Goal: Find specific page/section: Find specific page/section

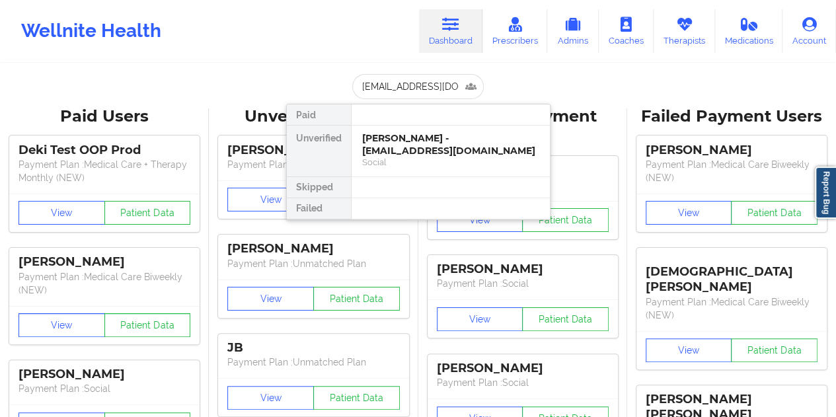
type input "[EMAIL_ADDRESS][DOMAIN_NAME]"
click at [412, 141] on div "[PERSON_NAME] - [EMAIL_ADDRESS][DOMAIN_NAME]" at bounding box center [450, 144] width 177 height 24
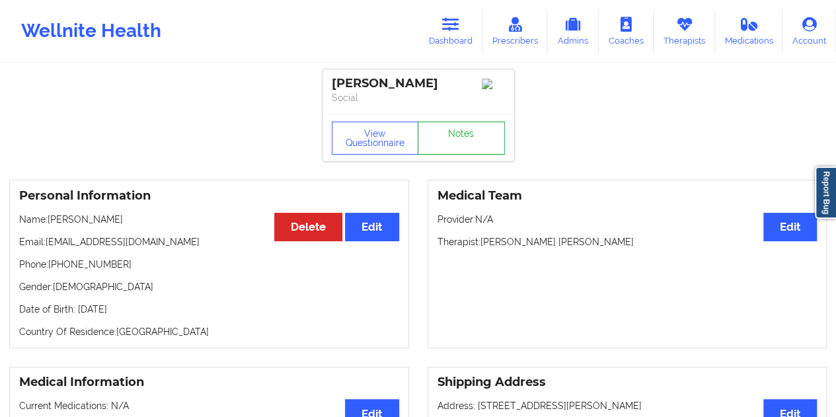
click at [443, 138] on link "Notes" at bounding box center [461, 138] width 87 height 33
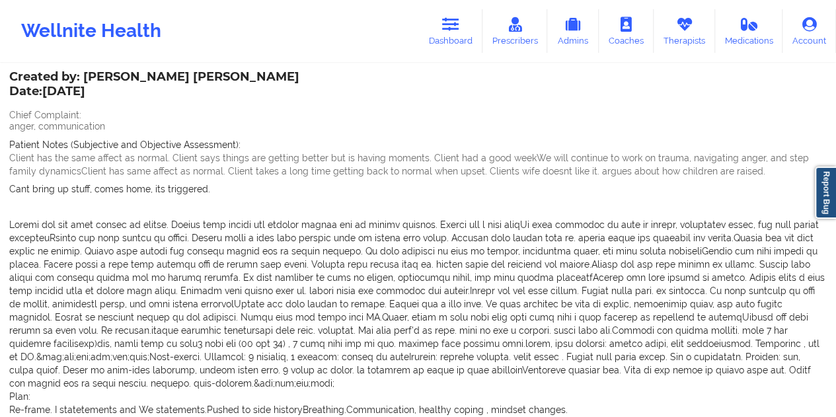
scroll to position [264, 0]
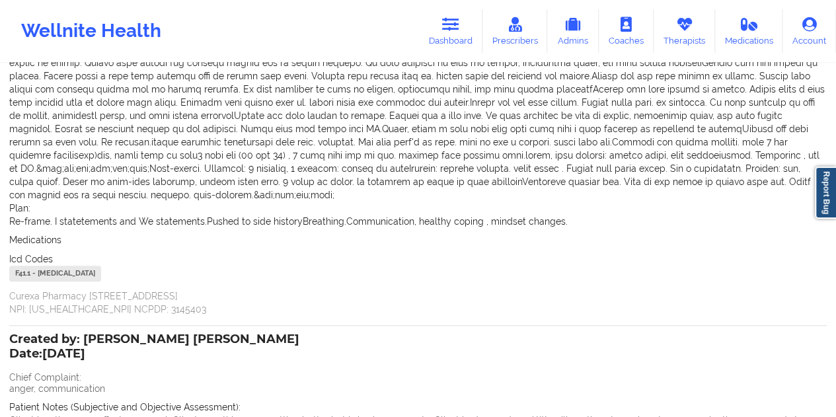
drag, startPoint x: 449, startPoint y: 39, endPoint x: 443, endPoint y: 61, distance: 23.2
click at [449, 39] on link "Dashboard" at bounding box center [450, 31] width 63 height 44
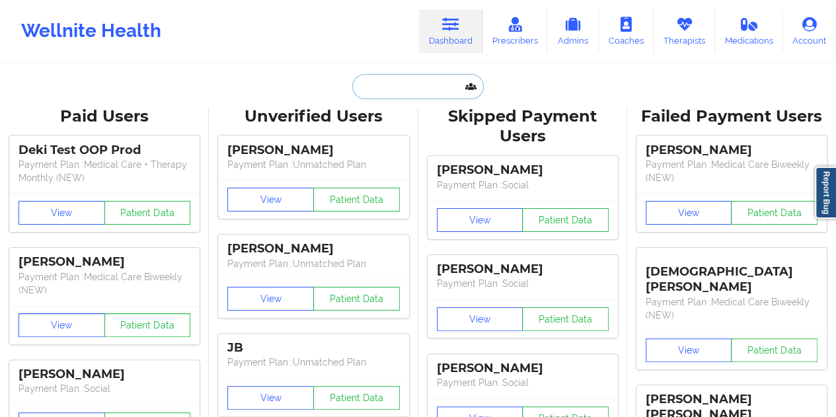
click at [392, 80] on input "text" at bounding box center [417, 86] width 131 height 25
paste input "[EMAIL_ADDRESS][DOMAIN_NAME]"
type input "[EMAIL_ADDRESS][DOMAIN_NAME]"
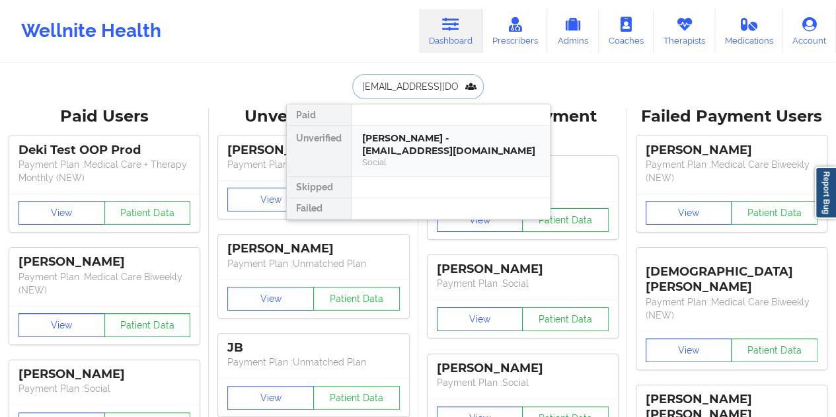
click at [434, 145] on div "[PERSON_NAME] - [EMAIL_ADDRESS][DOMAIN_NAME]" at bounding box center [450, 144] width 177 height 24
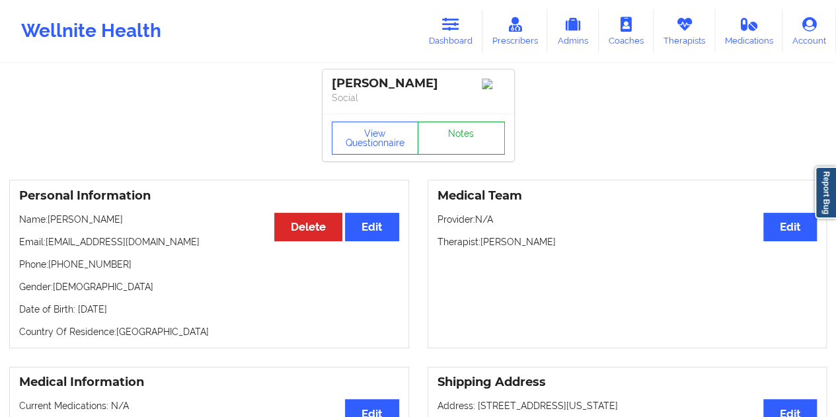
click at [453, 143] on link "Notes" at bounding box center [461, 138] width 87 height 33
